Goal: Browse casually

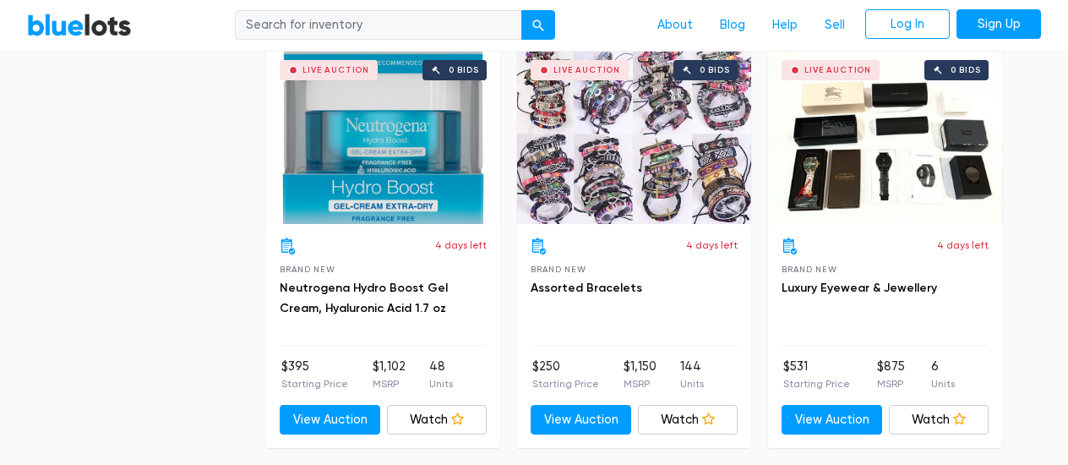
scroll to position [2958, 0]
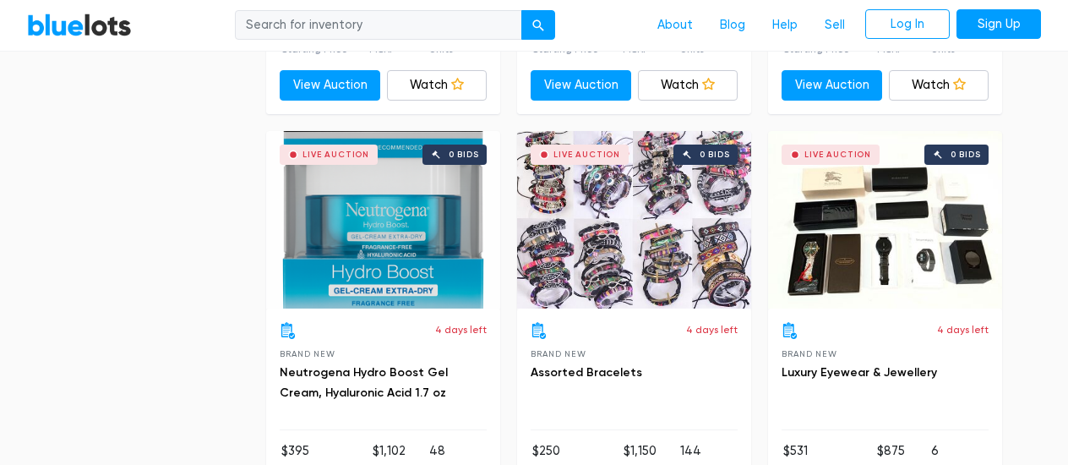
click at [869, 221] on div "Live Auction 0 bids" at bounding box center [885, 219] width 234 height 177
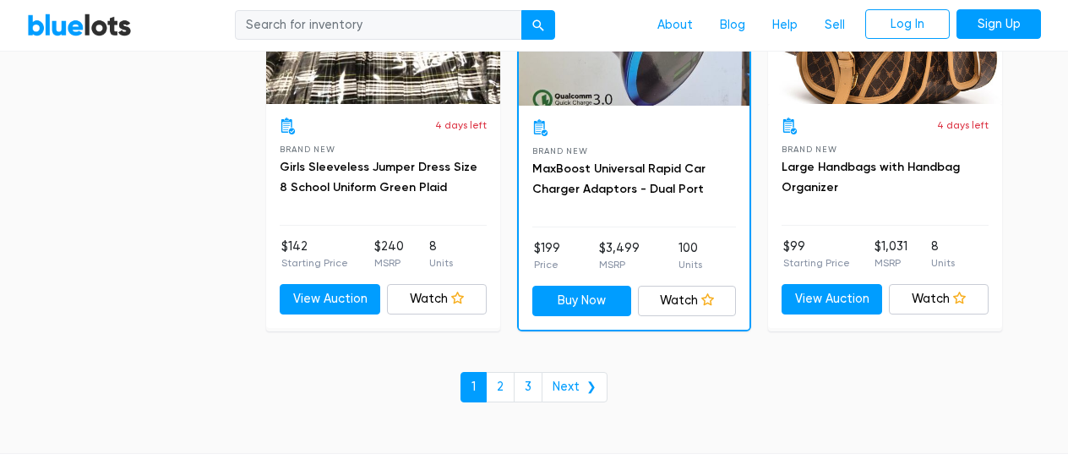
scroll to position [7437, 0]
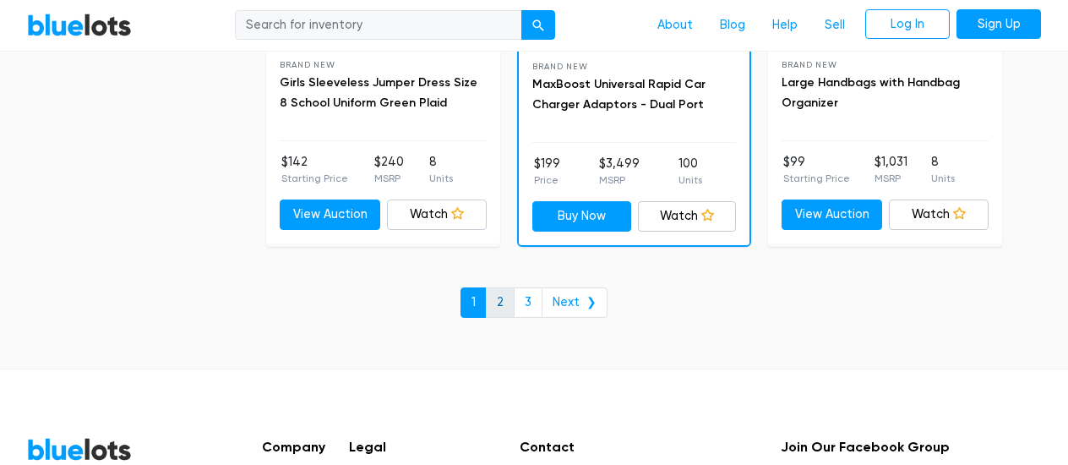
click at [505, 287] on link "2" at bounding box center [500, 302] width 29 height 30
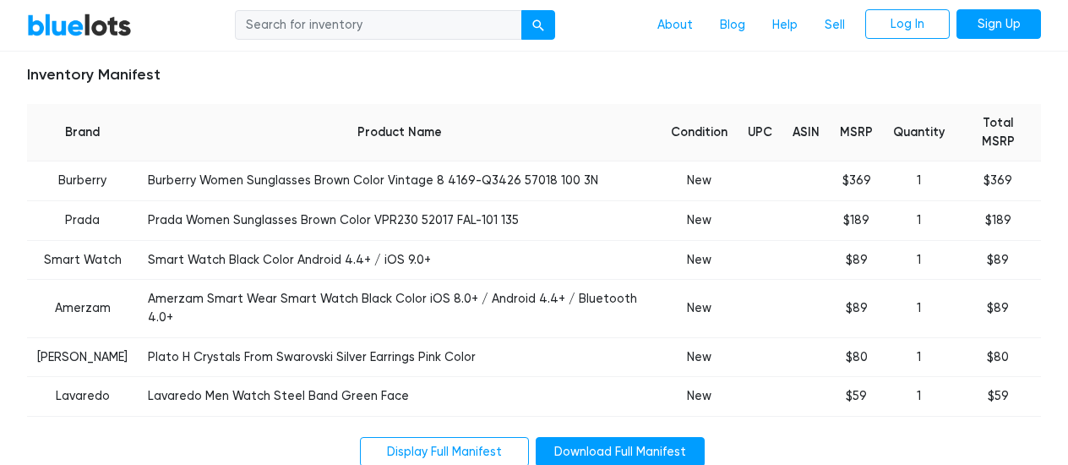
scroll to position [676, 0]
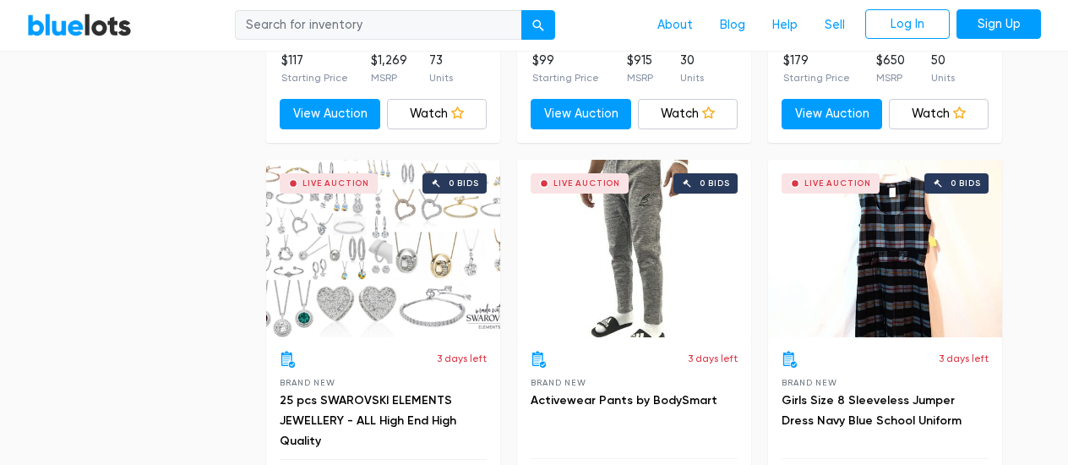
scroll to position [5071, 0]
